Goal: Book appointment/travel/reservation

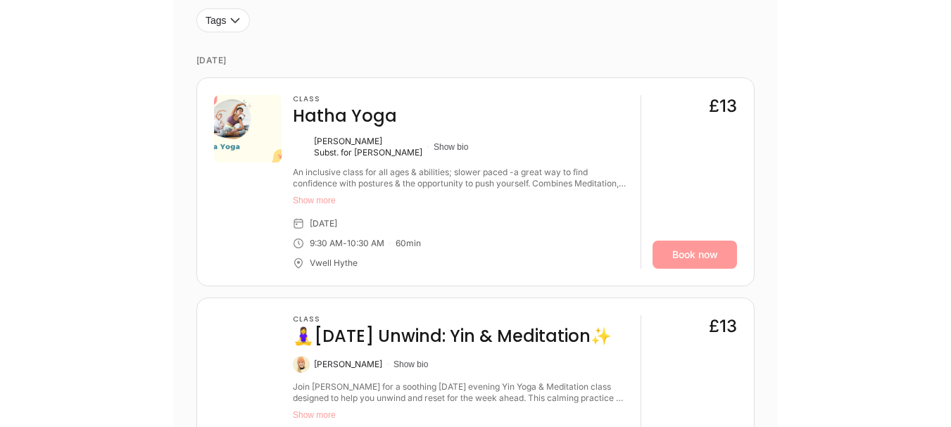
scroll to position [520, 0]
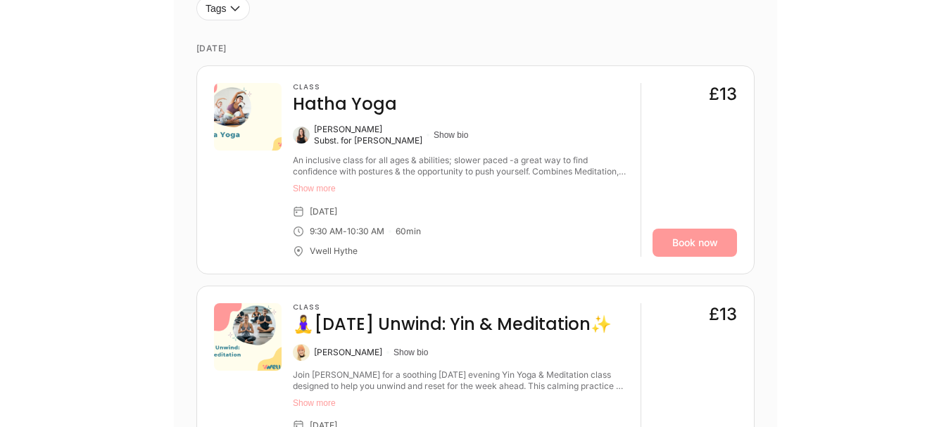
click at [306, 188] on button "Show more" at bounding box center [461, 188] width 337 height 11
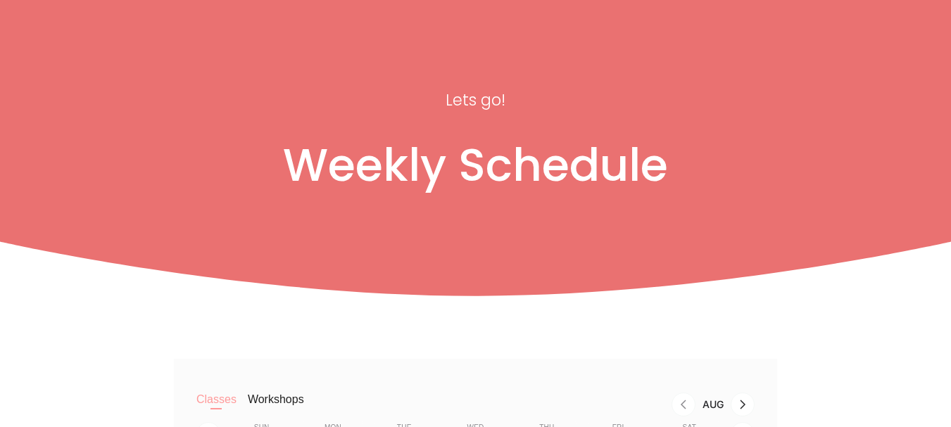
scroll to position [0, 0]
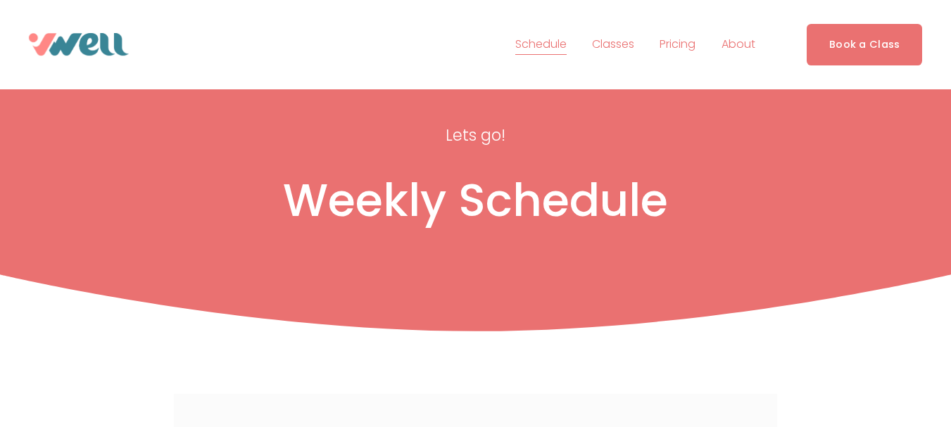
click at [825, 44] on link "Book a Class" at bounding box center [865, 45] width 116 height 42
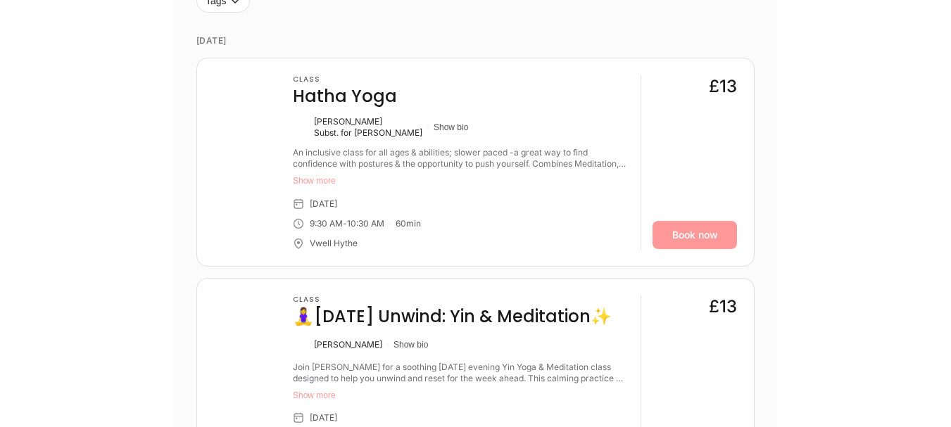
scroll to position [549, 0]
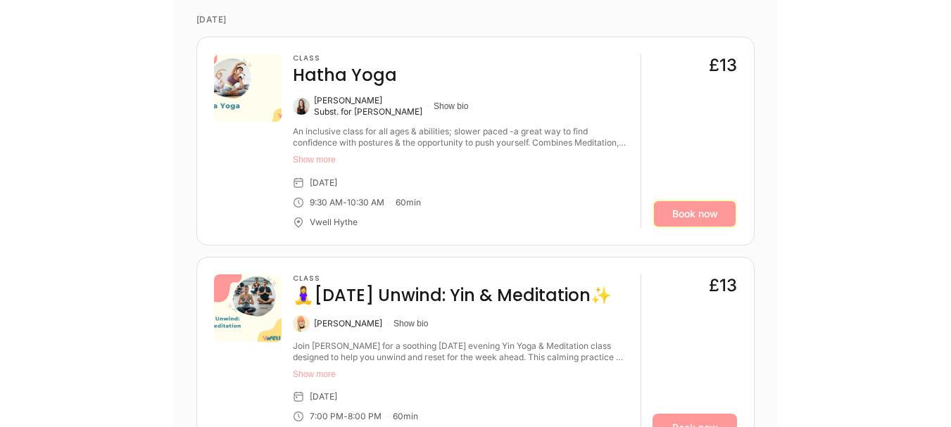
click at [704, 206] on link "Book now" at bounding box center [695, 214] width 85 height 28
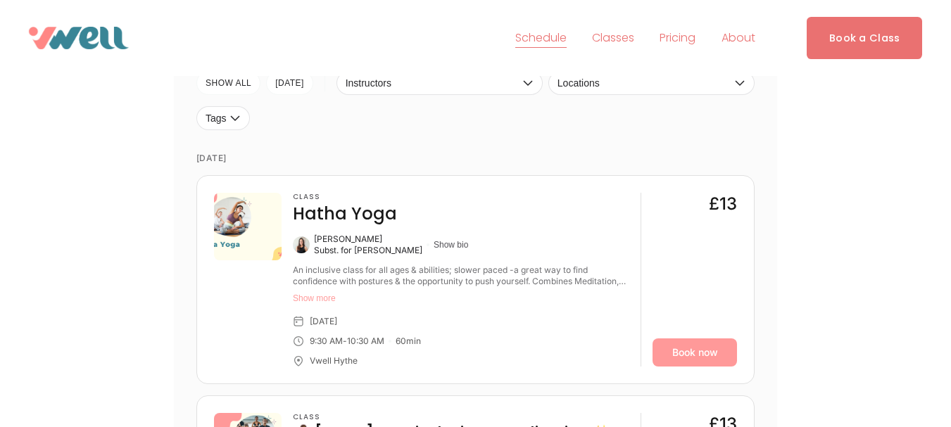
scroll to position [404, 0]
